Goal: Check status: Check status

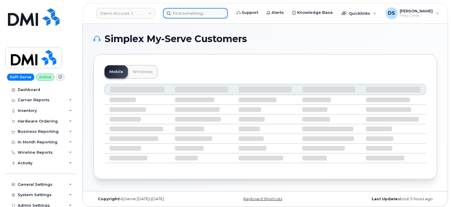
click at [191, 12] on input at bounding box center [195, 13] width 65 height 11
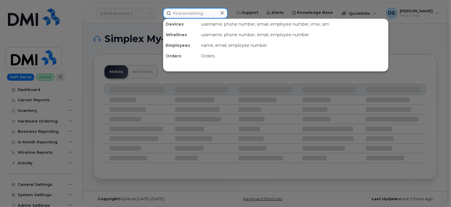
paste input "298758"
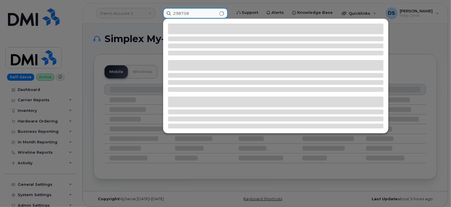
type input "298758"
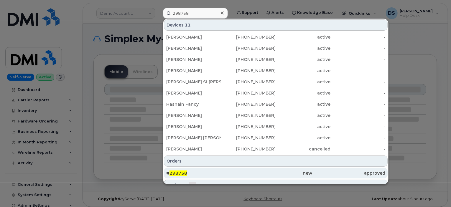
click at [179, 173] on span "298758" at bounding box center [178, 173] width 18 height 5
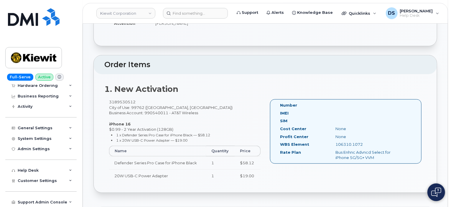
scroll to position [206, 0]
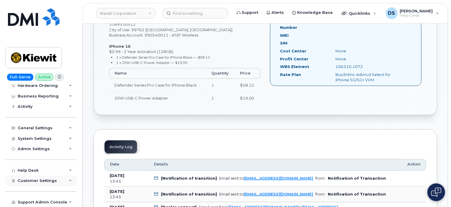
click at [69, 180] on icon at bounding box center [70, 181] width 3 height 3
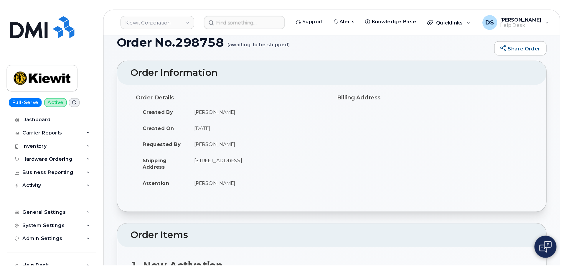
scroll to position [0, 0]
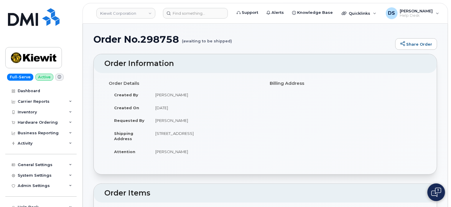
click at [153, 38] on h1 "Order No.298758 (awaiting to be shipped)" at bounding box center [242, 39] width 299 height 10
click at [152, 38] on h1 "Order No.298758 (awaiting to be shipped)" at bounding box center [242, 39] width 299 height 10
copy h1 "298758"
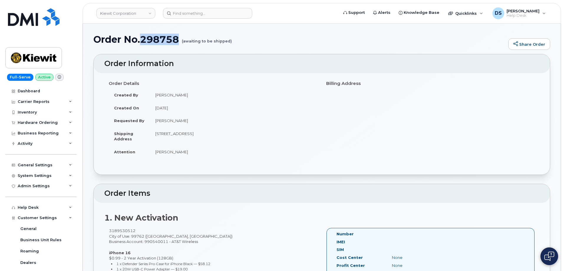
scroll to position [9, 0]
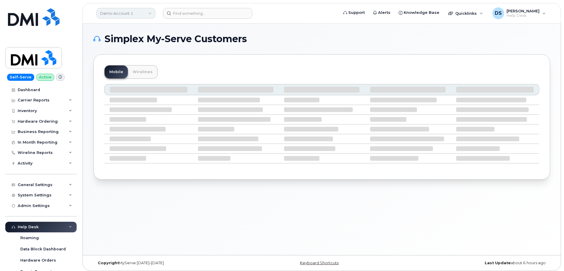
click at [148, 11] on link "Demo Account 1" at bounding box center [125, 13] width 59 height 11
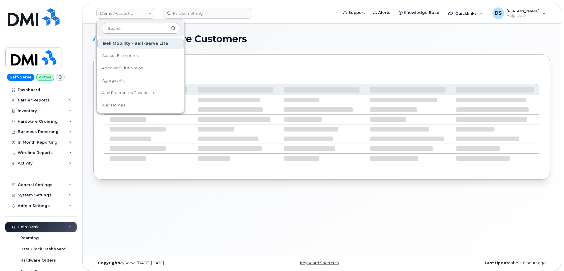
click at [122, 25] on input at bounding box center [140, 28] width 77 height 11
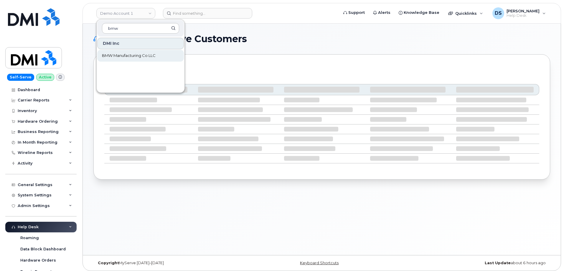
type input "bmw"
click at [140, 53] on span "BMW Manufacturing Co LLC" at bounding box center [129, 56] width 54 height 6
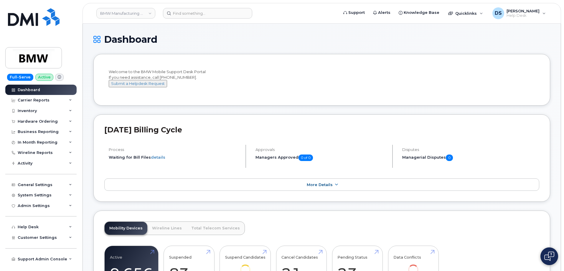
click at [70, 120] on icon at bounding box center [70, 121] width 3 height 3
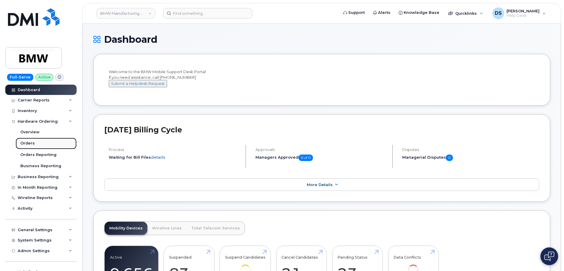
click at [35, 142] on link "Orders" at bounding box center [46, 143] width 61 height 11
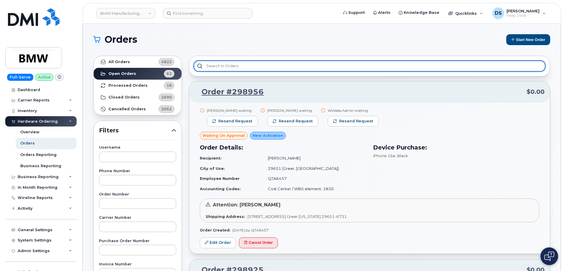
drag, startPoint x: 264, startPoint y: 66, endPoint x: 265, endPoint y: 62, distance: 3.9
click at [265, 64] on input "text" at bounding box center [369, 66] width 351 height 11
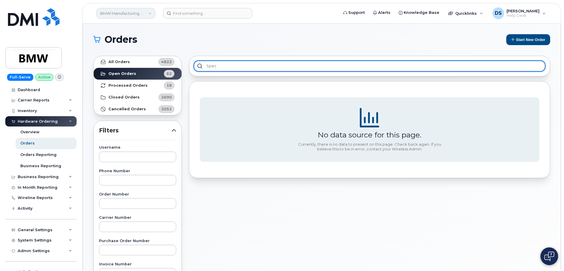
type input "spec"
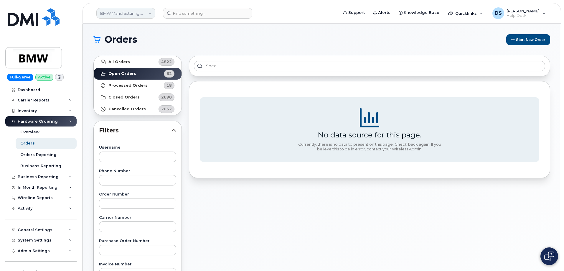
click at [151, 13] on link "BMW Manufacturing Co LLC" at bounding box center [125, 13] width 59 height 11
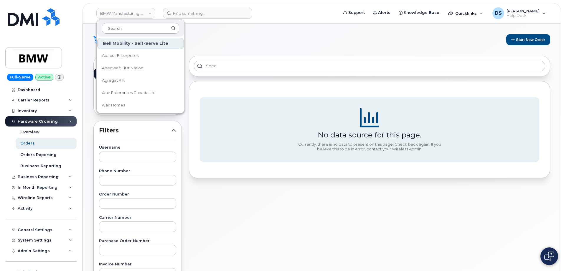
drag, startPoint x: 138, startPoint y: 27, endPoint x: 141, endPoint y: 28, distance: 3.3
click at [139, 27] on input at bounding box center [140, 28] width 77 height 11
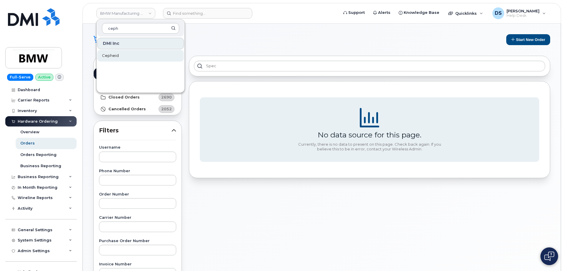
type input "ceph"
click at [125, 55] on link "Cepheid" at bounding box center [140, 56] width 87 height 12
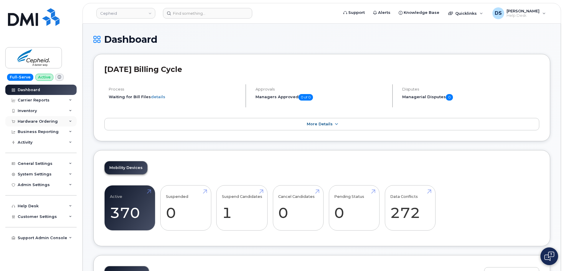
click at [71, 120] on icon at bounding box center [70, 121] width 3 height 3
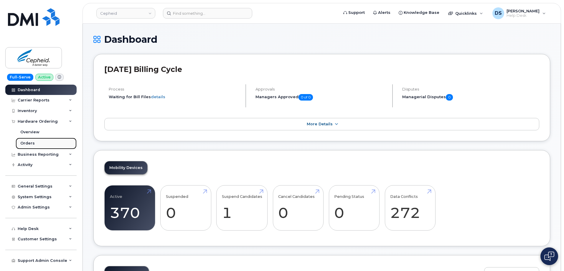
click at [32, 141] on div "Orders" at bounding box center [27, 143] width 14 height 5
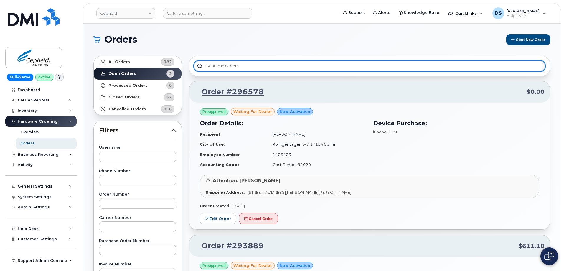
click at [234, 65] on input "text" at bounding box center [369, 66] width 351 height 11
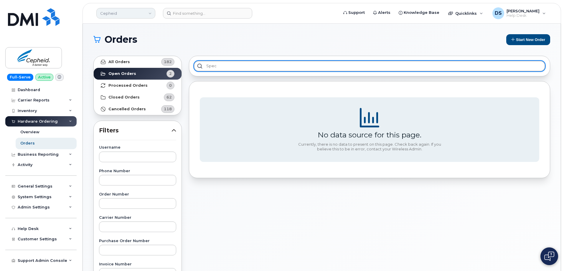
type input "spec"
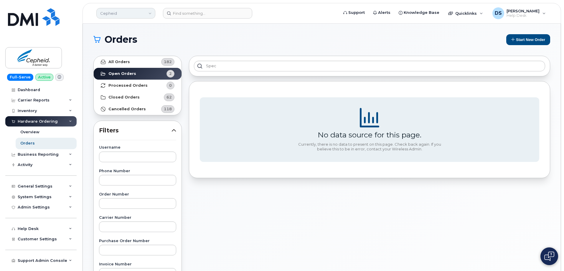
click at [151, 14] on link "Cepheid" at bounding box center [125, 13] width 59 height 11
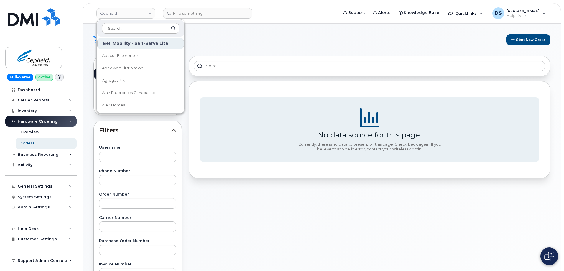
drag, startPoint x: 126, startPoint y: 27, endPoint x: 122, endPoint y: 25, distance: 4.5
click at [126, 27] on input at bounding box center [140, 28] width 77 height 11
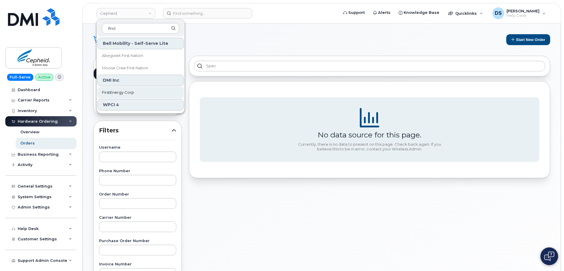
type input "first"
click at [126, 93] on span "FirstEnergy Corp" at bounding box center [118, 93] width 32 height 6
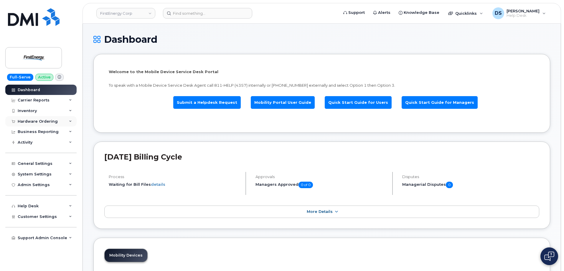
click at [72, 120] on icon at bounding box center [70, 121] width 3 height 3
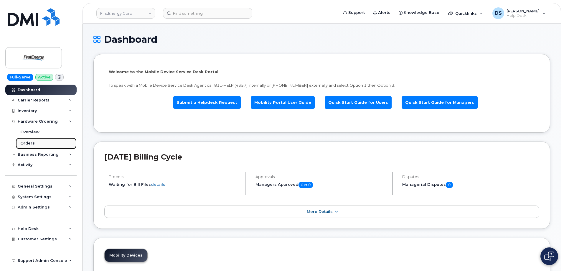
click at [34, 140] on link "Orders" at bounding box center [46, 143] width 61 height 11
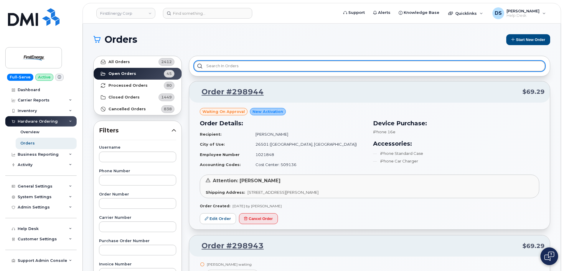
drag, startPoint x: 237, startPoint y: 65, endPoint x: 239, endPoint y: 69, distance: 4.9
click at [237, 65] on input "text" at bounding box center [369, 66] width 351 height 11
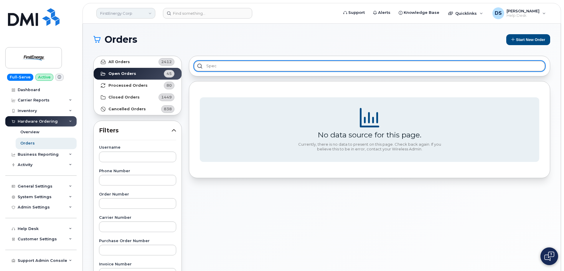
type input "spec"
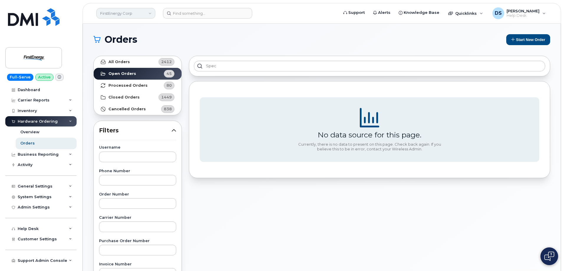
click at [149, 12] on link "FirstEnergy Corp" at bounding box center [125, 13] width 59 height 11
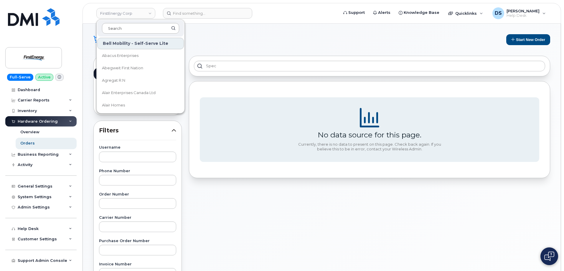
click at [119, 28] on input at bounding box center [140, 28] width 77 height 11
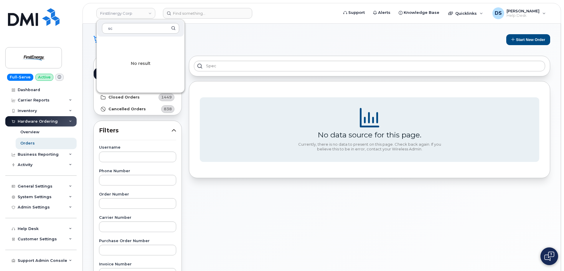
type input "s"
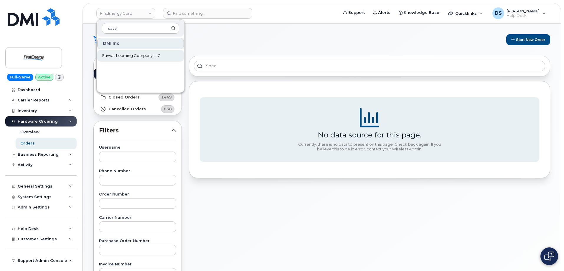
type input "savv"
click at [124, 53] on span "Savvas Learning Company LLC" at bounding box center [131, 56] width 59 height 6
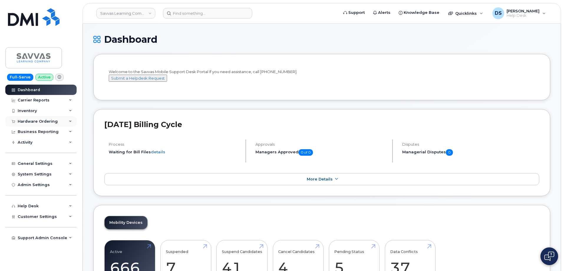
click at [72, 120] on div "Hardware Ordering" at bounding box center [40, 121] width 71 height 11
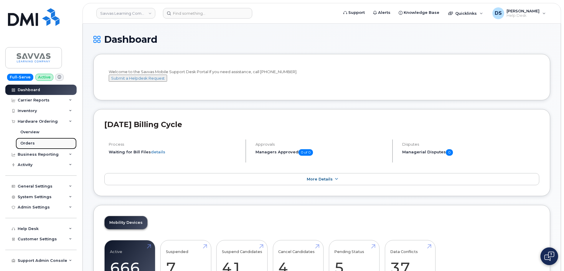
drag, startPoint x: 30, startPoint y: 142, endPoint x: 38, endPoint y: 141, distance: 8.2
click at [30, 142] on div "Orders" at bounding box center [27, 143] width 14 height 5
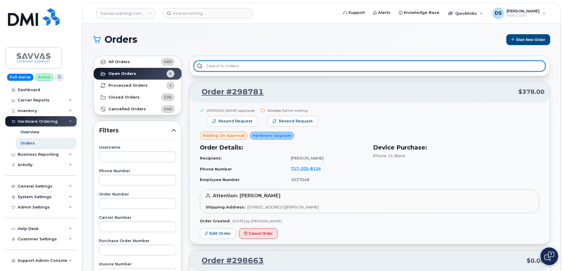
click at [239, 67] on input "text" at bounding box center [369, 66] width 351 height 11
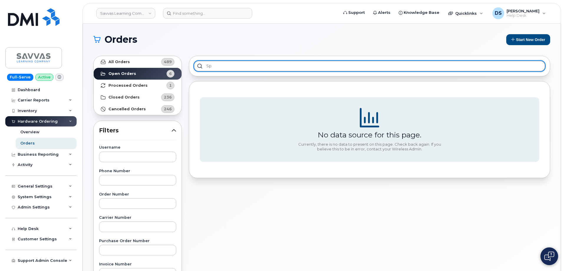
type input "spe"
